Goal: Use online tool/utility: Utilize a website feature to perform a specific function

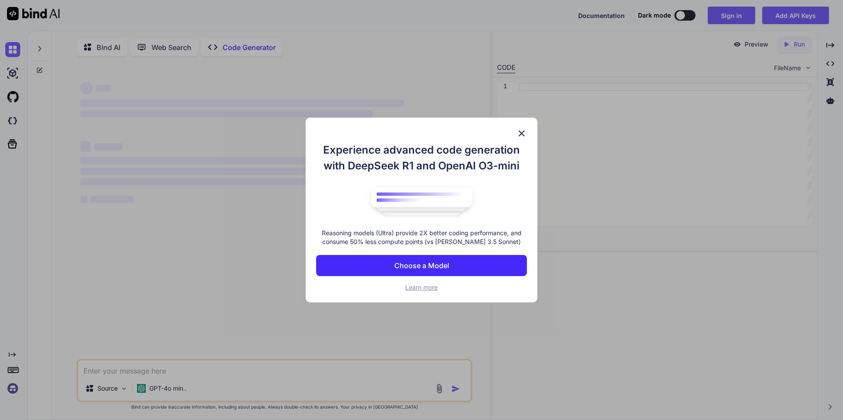
click at [524, 133] on img at bounding box center [521, 133] width 11 height 11
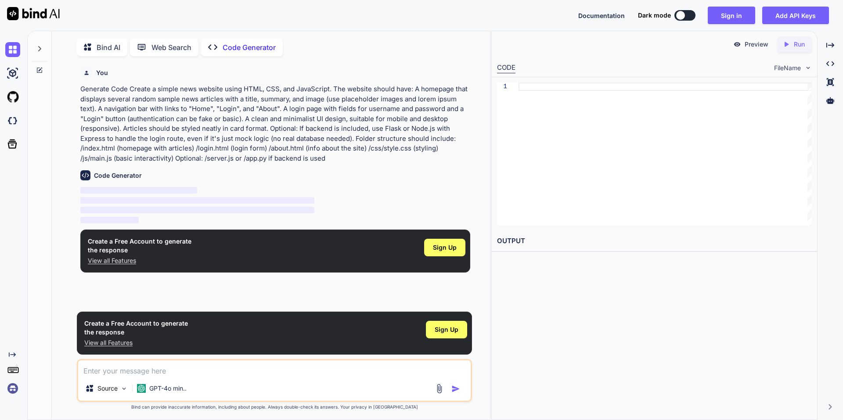
scroll to position [4, 0]
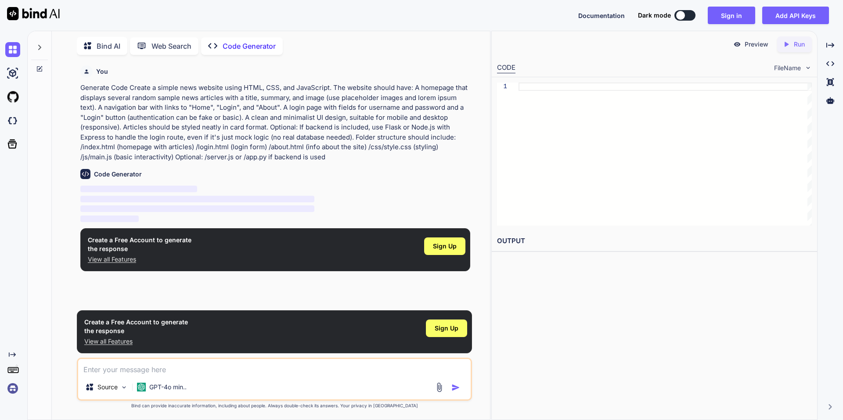
type textarea "x"
click at [448, 245] on span "Sign Up" at bounding box center [445, 246] width 24 height 9
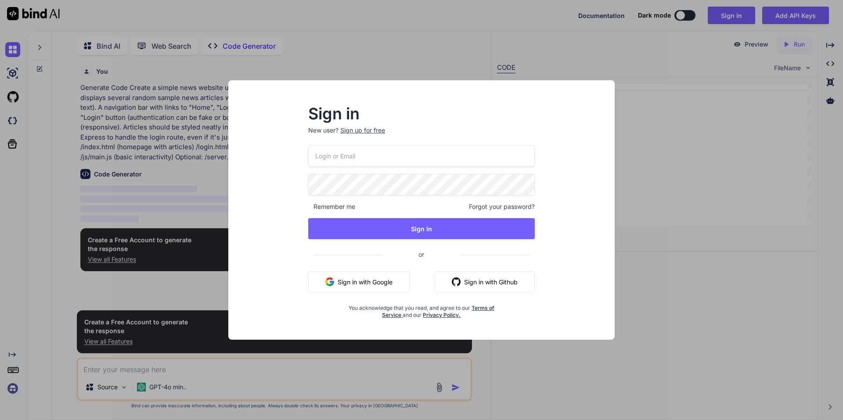
click at [386, 280] on button "Sign in with Google" at bounding box center [358, 281] width 101 height 21
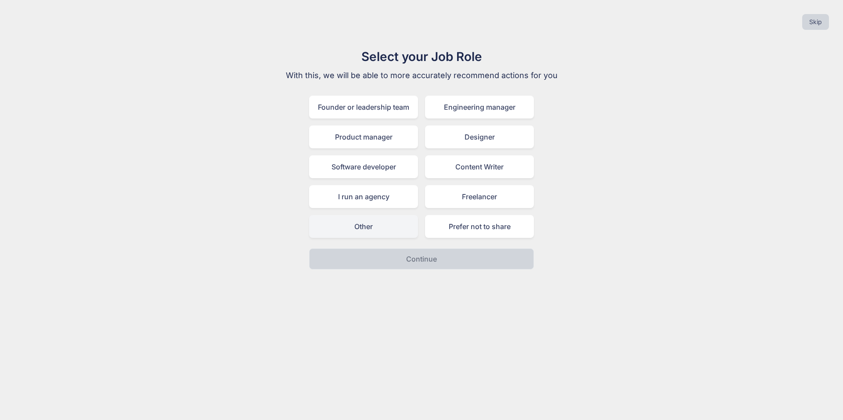
click at [388, 233] on div "Other" at bounding box center [363, 226] width 109 height 23
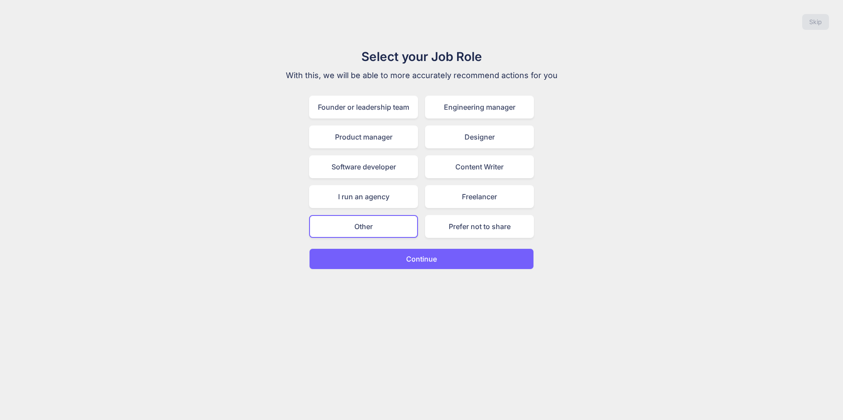
click at [416, 259] on p "Continue" at bounding box center [421, 259] width 31 height 11
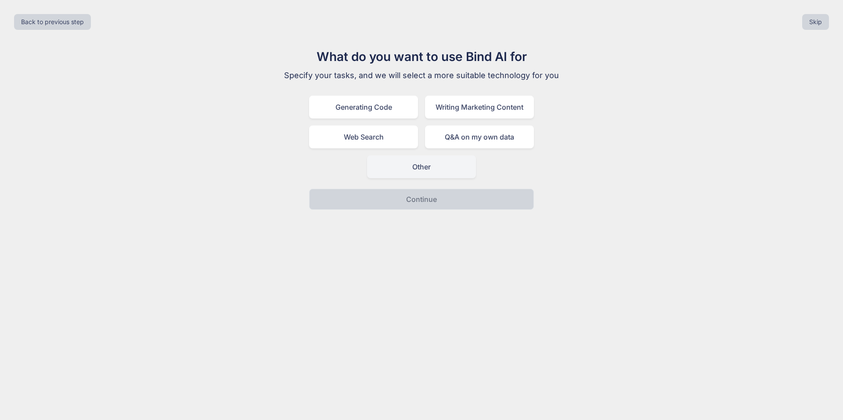
click at [425, 174] on div "Other" at bounding box center [421, 166] width 109 height 23
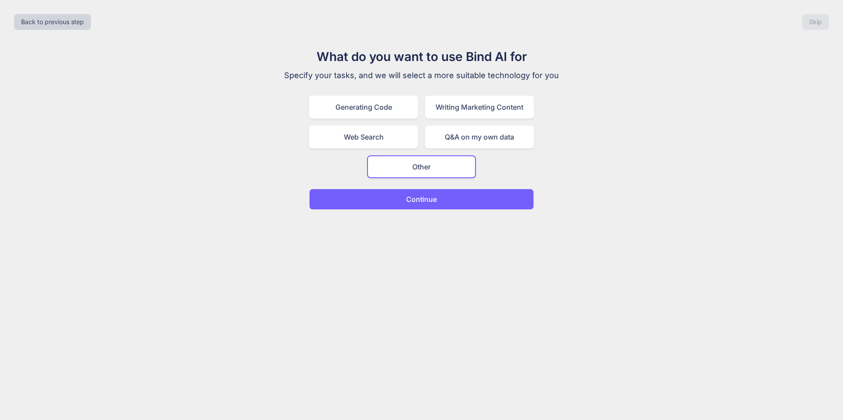
click at [427, 194] on p "Continue" at bounding box center [421, 199] width 31 height 11
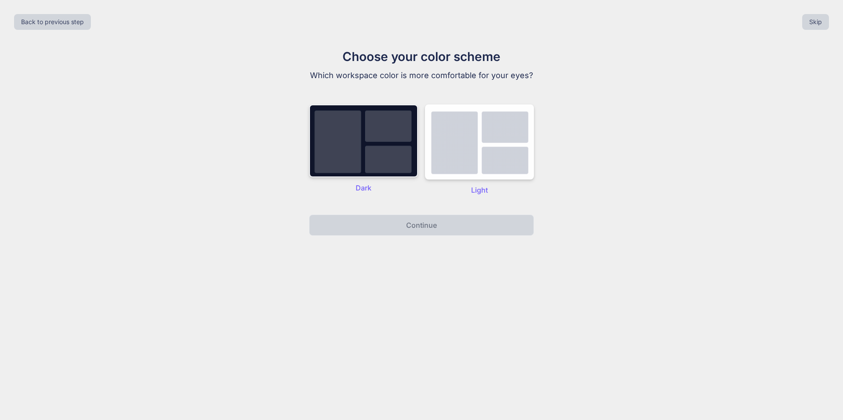
click at [388, 168] on img at bounding box center [363, 140] width 109 height 73
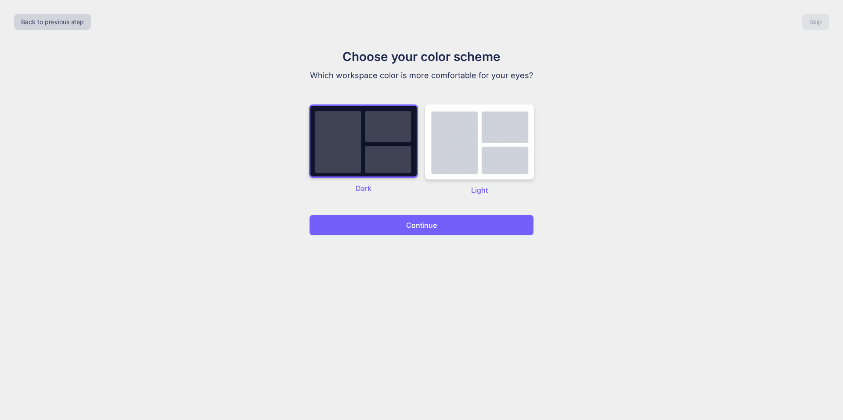
click at [402, 223] on button "Continue" at bounding box center [421, 225] width 225 height 21
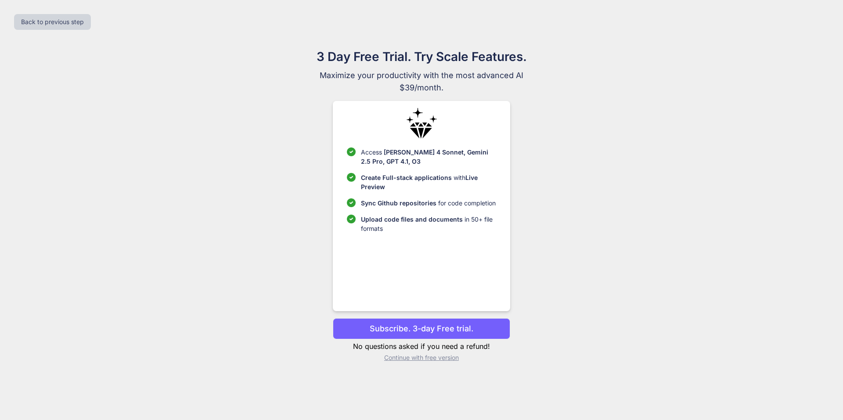
click at [449, 357] on p "Continue with free version" at bounding box center [421, 357] width 177 height 9
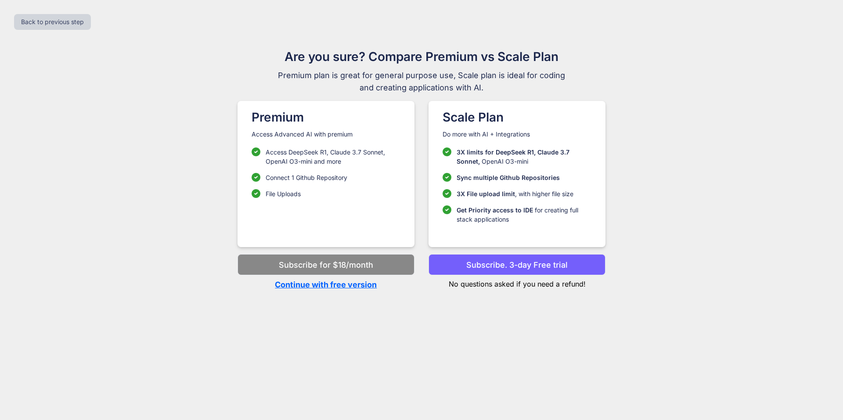
click at [365, 284] on p "Continue with free version" at bounding box center [325, 285] width 177 height 12
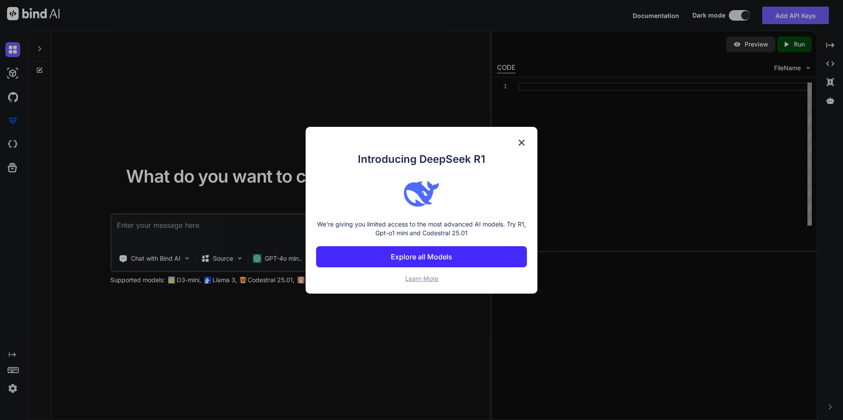
click at [523, 143] on img at bounding box center [521, 142] width 11 height 11
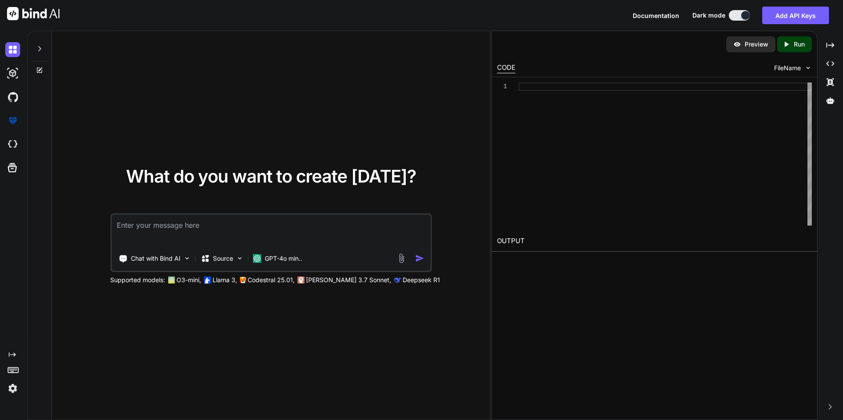
click at [369, 215] on textarea at bounding box center [270, 231] width 319 height 32
click at [372, 221] on textarea at bounding box center [270, 231] width 319 height 32
paste textarea "Create a simple news website using HTML, CSS, and JavaScript. The website shoul…"
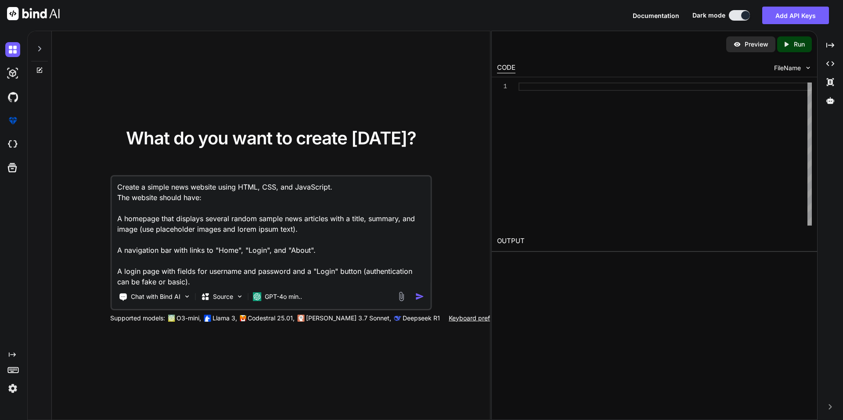
scroll to position [222, 0]
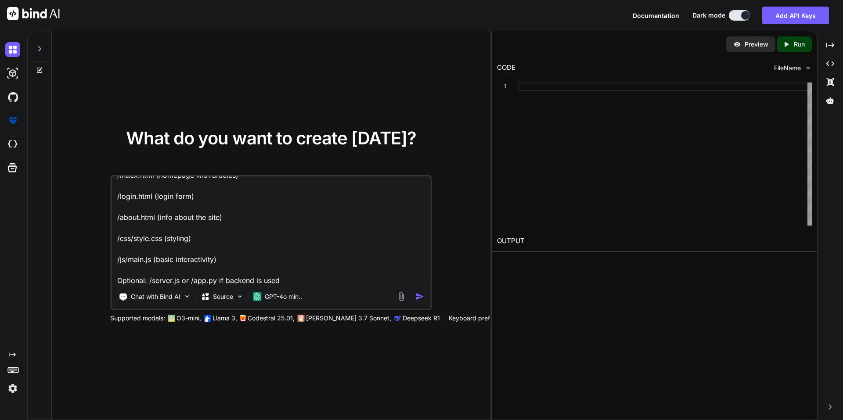
type textarea "Create a simple news website using HTML, CSS, and JavaScript. The website shoul…"
click at [419, 298] on img "button" at bounding box center [419, 296] width 9 height 9
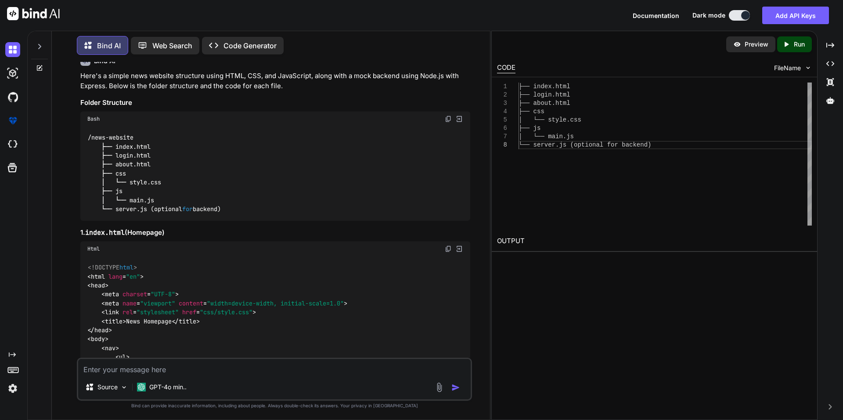
scroll to position [110, 0]
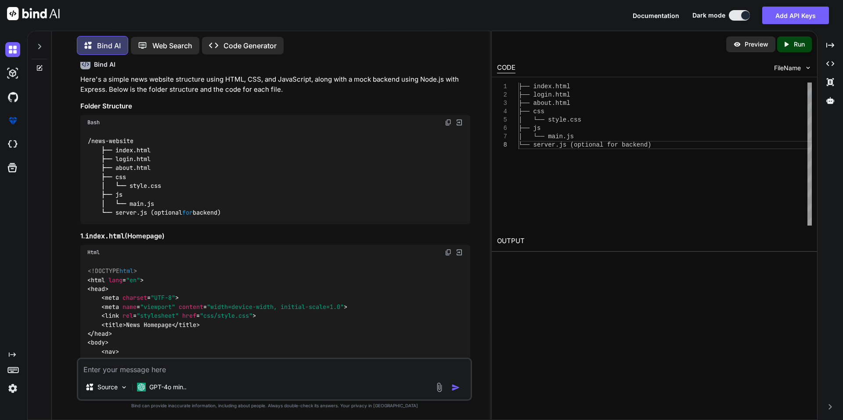
click at [446, 252] on img at bounding box center [448, 252] width 7 height 7
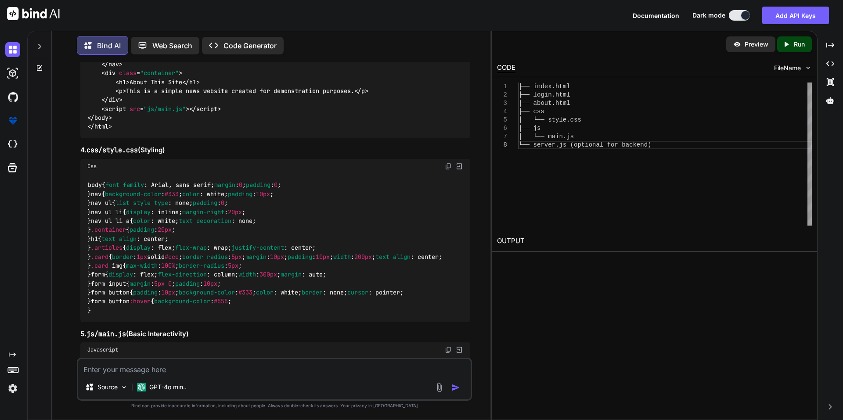
scroll to position [1207, 0]
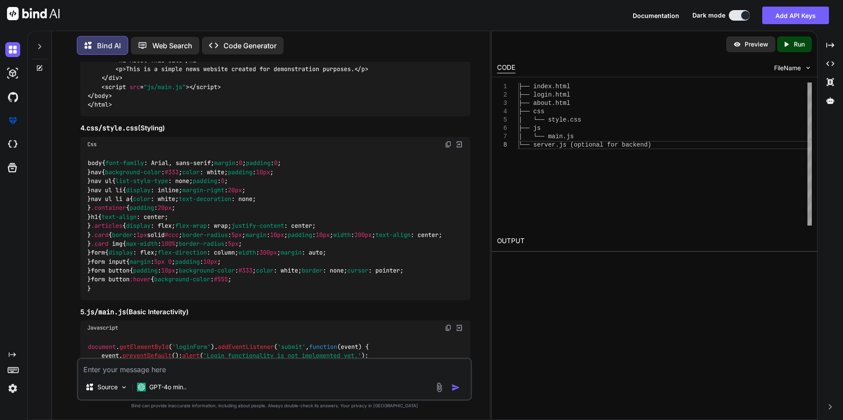
click at [447, 146] on img at bounding box center [448, 144] width 7 height 7
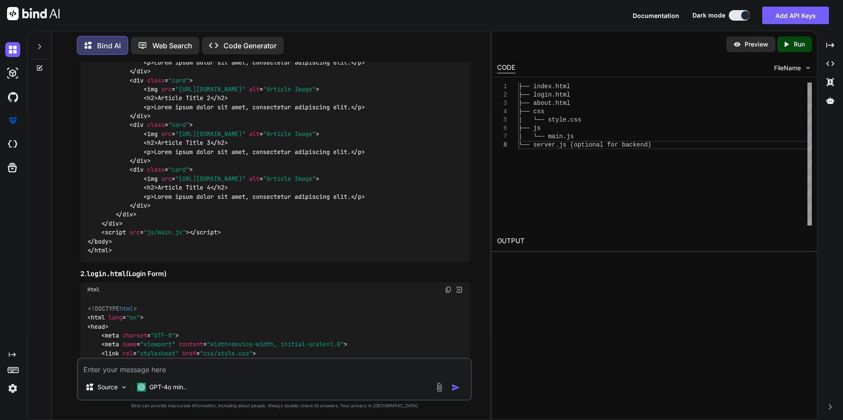
scroll to position [505, 0]
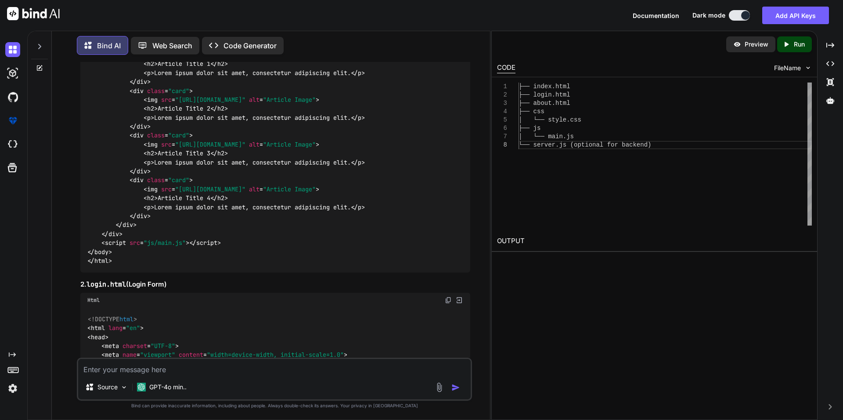
click at [220, 47] on icon "Created with Pixso." at bounding box center [216, 45] width 14 height 9
click at [225, 42] on p "Code Generator" at bounding box center [249, 45] width 53 height 11
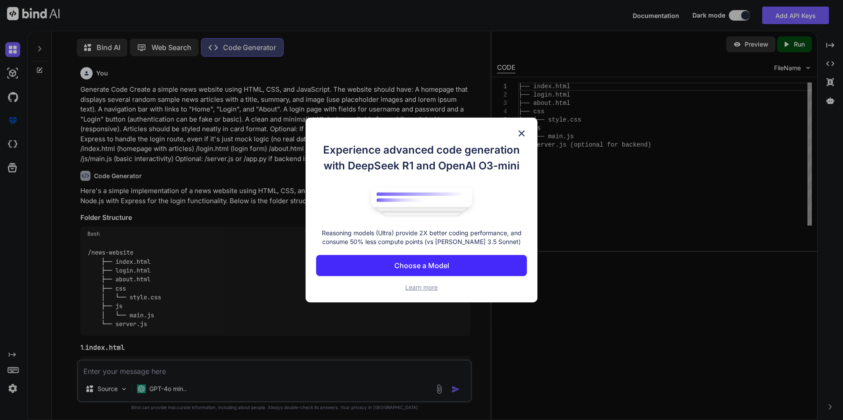
scroll to position [4, 0]
click at [522, 131] on img at bounding box center [521, 133] width 11 height 11
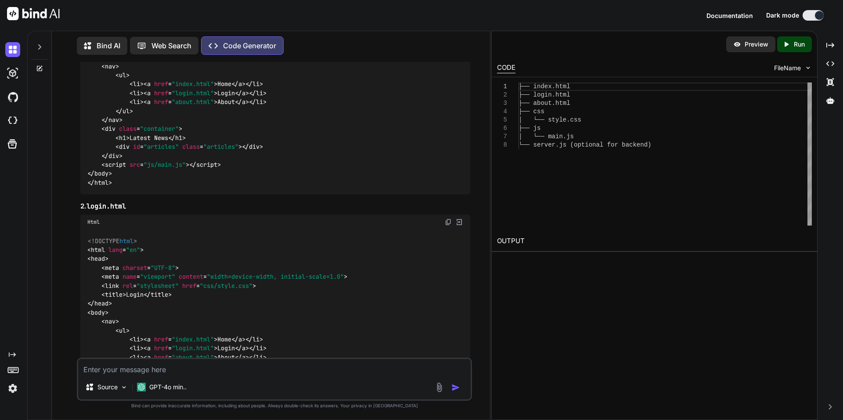
scroll to position [0, 0]
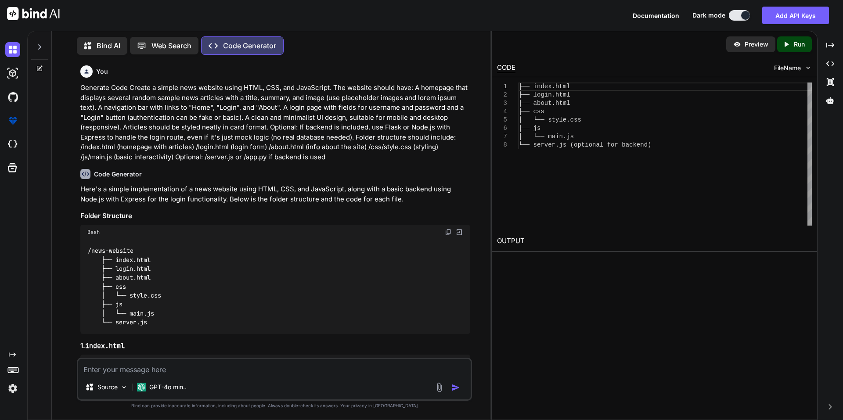
click at [785, 48] on div "Created with Pixso. Run" at bounding box center [794, 44] width 35 height 16
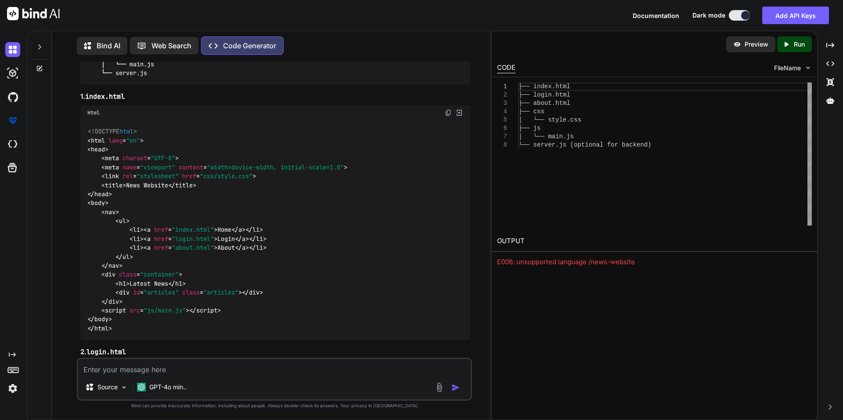
scroll to position [395, 0]
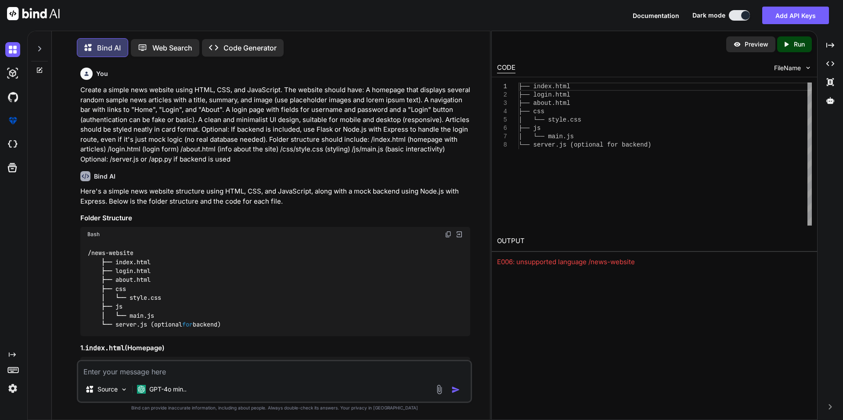
scroll to position [4, 0]
